Goal: Task Accomplishment & Management: Manage account settings

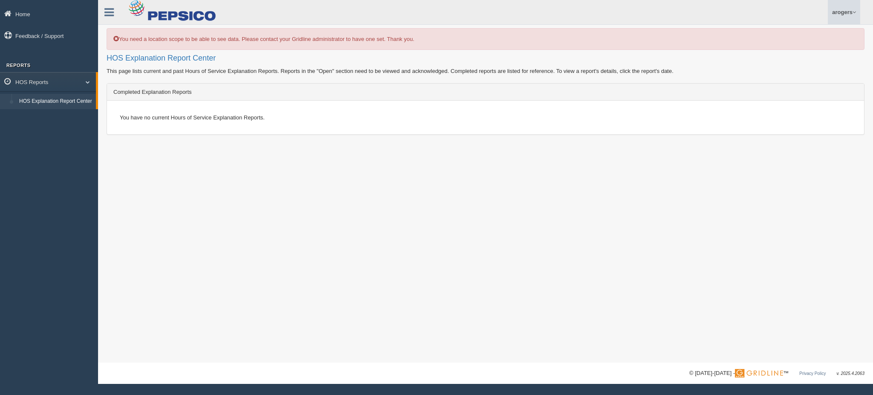
click at [842, 12] on link "arogers" at bounding box center [844, 12] width 32 height 24
drag, startPoint x: 809, startPoint y: 51, endPoint x: 769, endPoint y: 78, distance: 47.7
click at [809, 51] on link "Log Off" at bounding box center [813, 50] width 93 height 17
click at [849, 8] on link "arogers" at bounding box center [844, 12] width 32 height 24
click at [780, 51] on link "Log Off" at bounding box center [813, 50] width 93 height 17
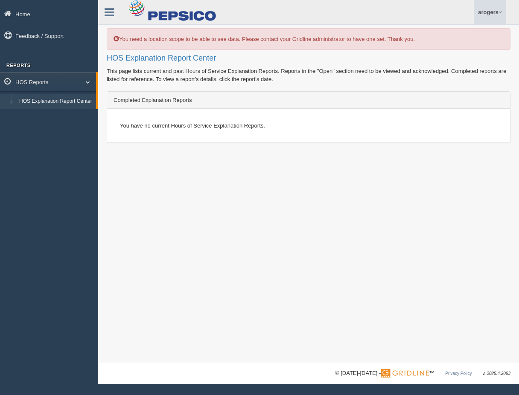
click at [495, 17] on link "arogers" at bounding box center [489, 12] width 32 height 24
click at [452, 49] on link "Log Off" at bounding box center [458, 50] width 93 height 17
